Goal: Task Accomplishment & Management: Manage account settings

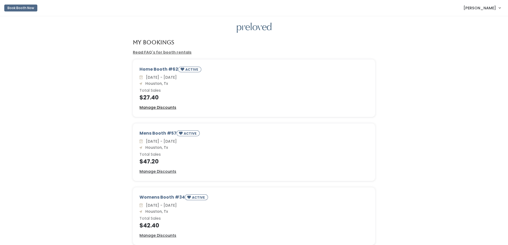
click at [150, 109] on u "Manage Discounts" at bounding box center [157, 107] width 37 height 5
click at [161, 174] on u "Manage Discounts" at bounding box center [157, 171] width 37 height 5
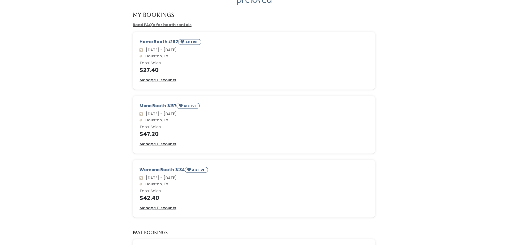
scroll to position [53, 0]
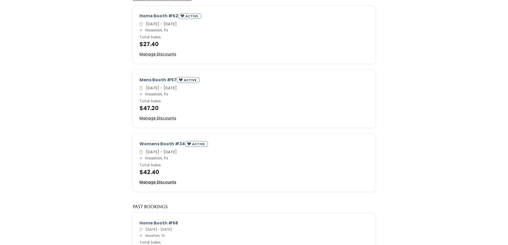
click at [169, 180] on u "Manage Discounts" at bounding box center [157, 182] width 37 height 5
